Goal: Complete application form: Complete application form

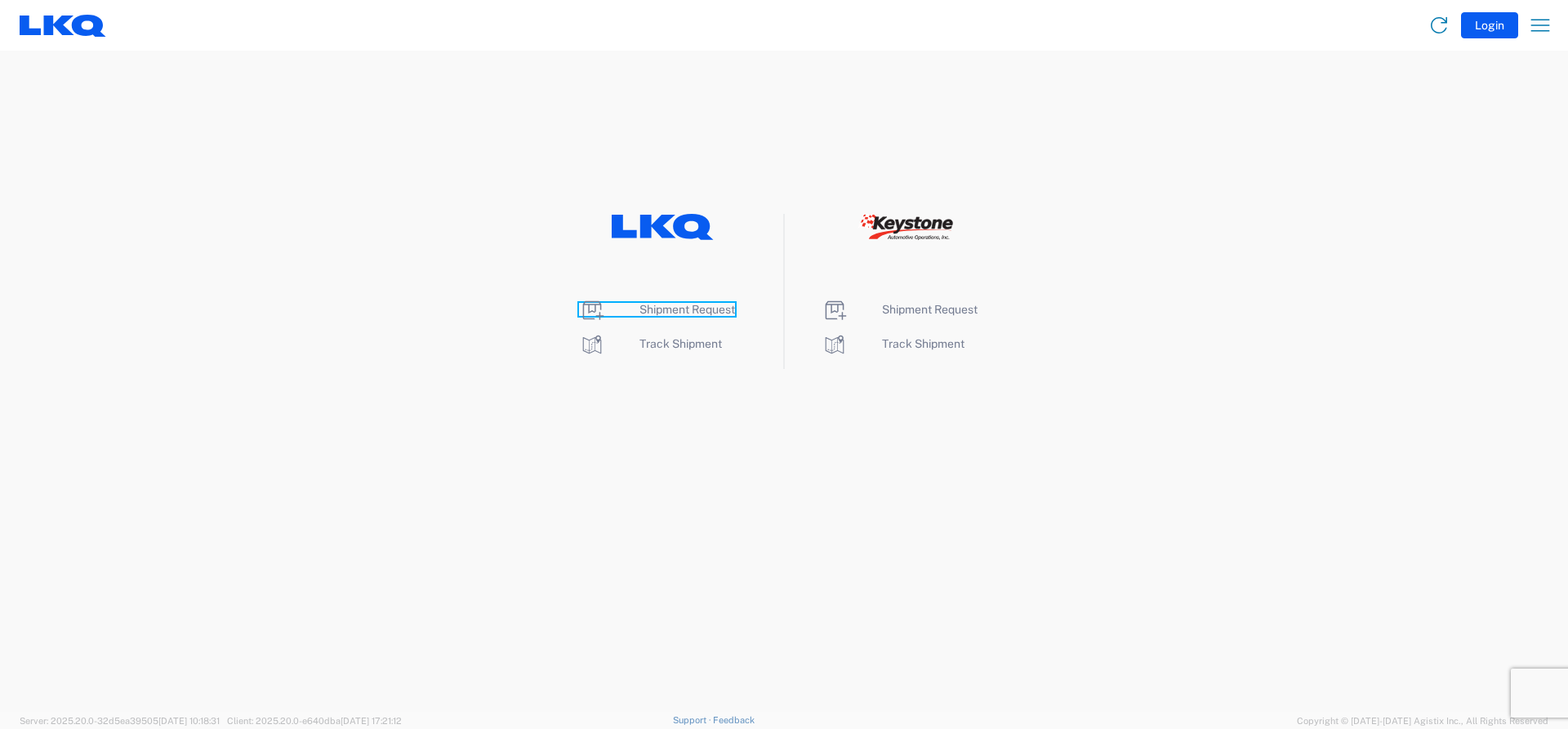
click at [675, 305] on span "Shipment Request" at bounding box center [687, 309] width 95 height 13
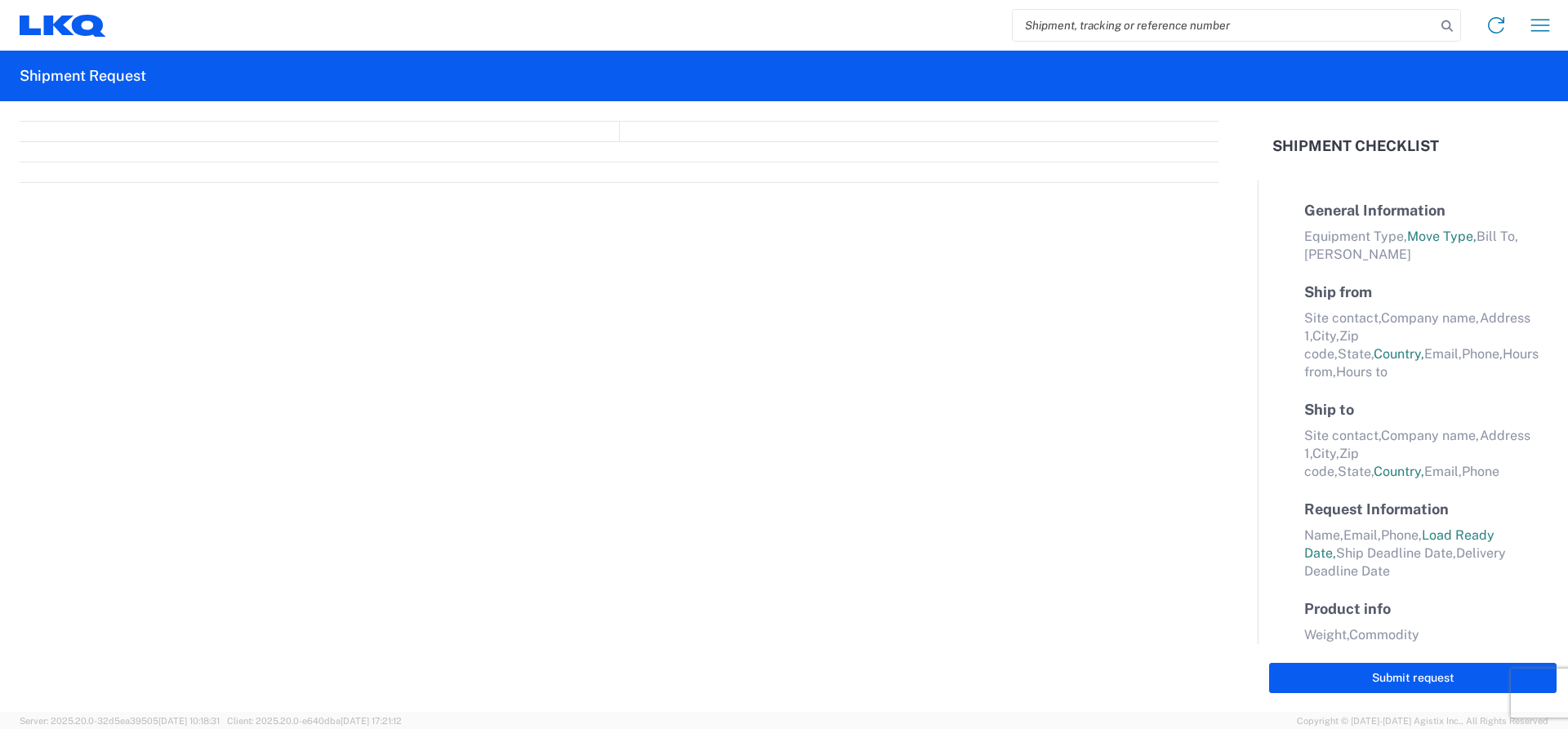
select select "FULL"
select select "LBS"
select select "IN"
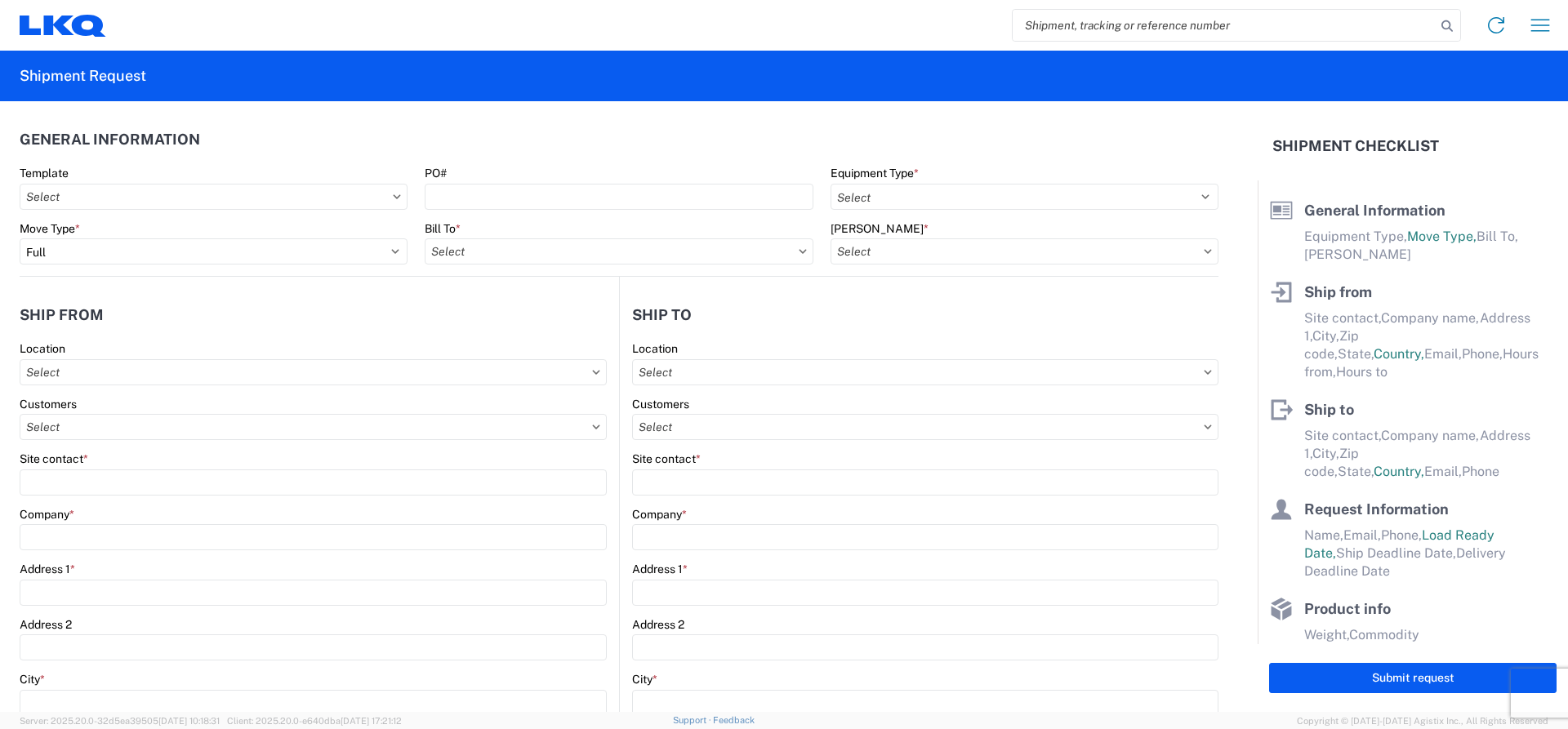
click at [1127, 24] on input "search" at bounding box center [1223, 25] width 423 height 31
type input "57067464"
click at [1438, 24] on icon at bounding box center [1447, 26] width 23 height 23
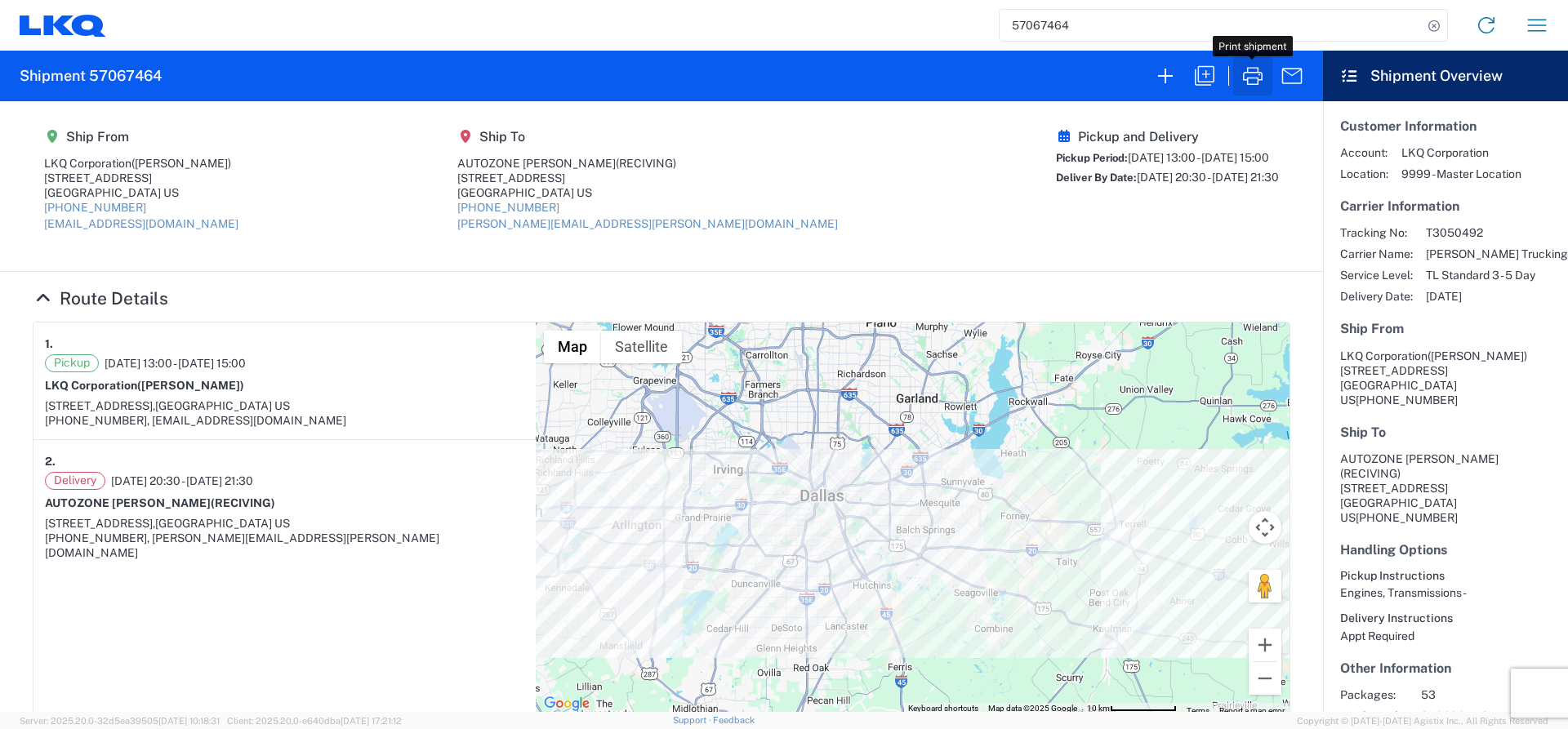
click at [1258, 73] on icon "button" at bounding box center [1252, 75] width 26 height 26
